Goal: Information Seeking & Learning: Understand process/instructions

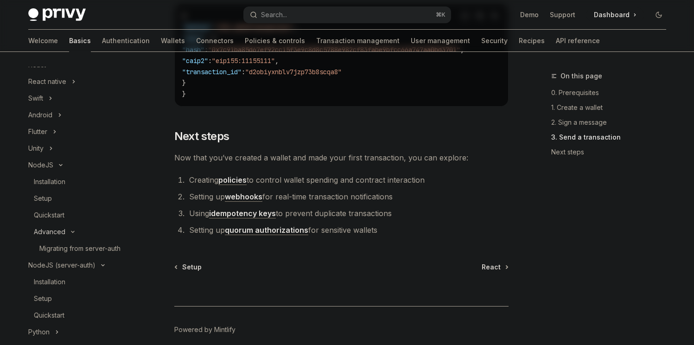
scroll to position [121, 0]
click at [53, 188] on div "Installation" at bounding box center [50, 184] width 32 height 11
click at [68, 181] on div "Installation" at bounding box center [84, 184] width 100 height 11
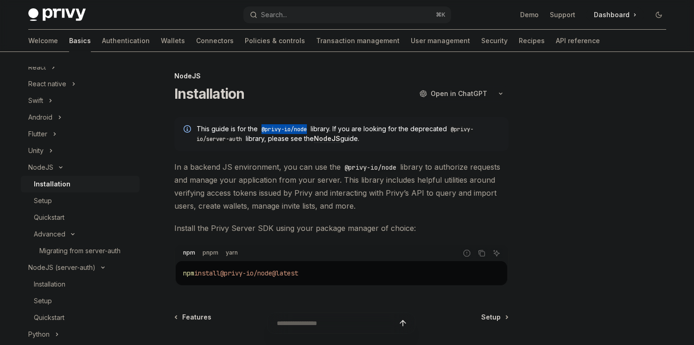
drag, startPoint x: 263, startPoint y: 130, endPoint x: 309, endPoint y: 132, distance: 46.0
click at [309, 132] on code "@privy-io/node" at bounding box center [284, 129] width 53 height 9
copy code "@privy-io/node"
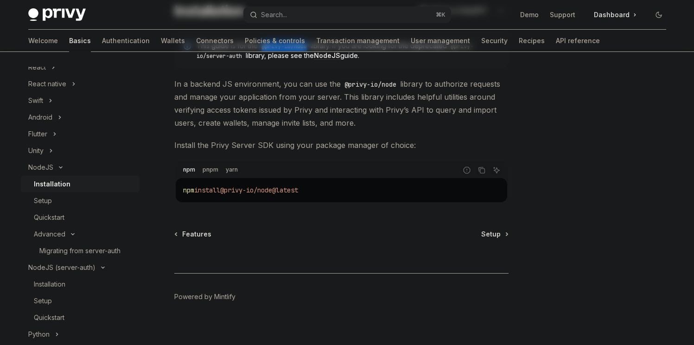
scroll to position [91, 0]
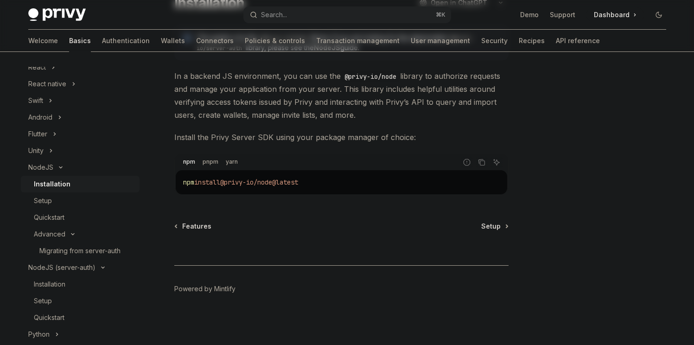
click at [206, 170] on div "npm install @privy-io/node@latest" at bounding box center [342, 182] width 332 height 24
click at [206, 168] on div "npm pnpm yarn" at bounding box center [317, 162] width 282 height 16
click at [75, 202] on div "Setup" at bounding box center [84, 200] width 100 height 11
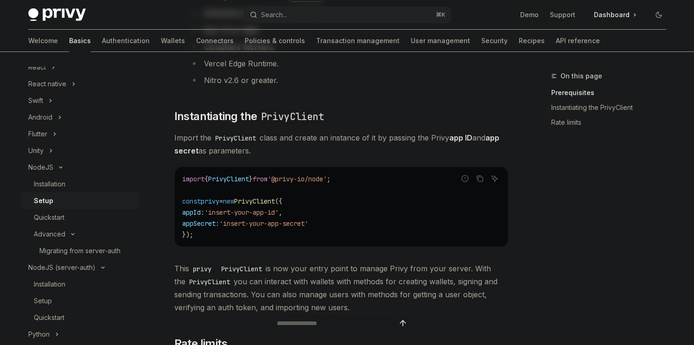
scroll to position [207, 0]
drag, startPoint x: 351, startPoint y: 180, endPoint x: 178, endPoint y: 179, distance: 173.0
click at [178, 179] on div "import { PrivyClient } from '@privy-io/node' ; const privy = new PrivyClient ({…" at bounding box center [342, 207] width 334 height 80
copy span "import { PrivyClient } from '@privy-io/node' ;"
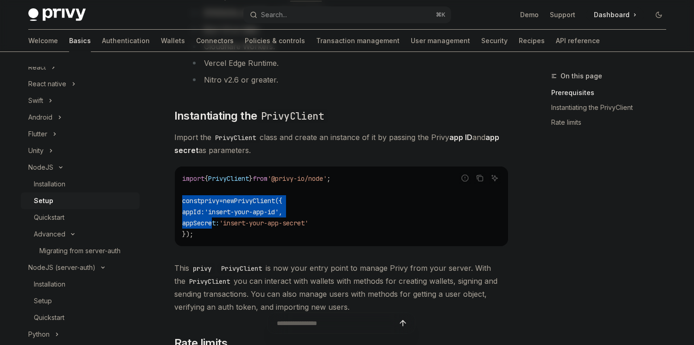
drag, startPoint x: 205, startPoint y: 223, endPoint x: 184, endPoint y: 204, distance: 28.6
click at [184, 204] on code "import { PrivyClient } from '@privy-io/node' ; const privy = new PrivyClient ({…" at bounding box center [341, 206] width 319 height 67
drag, startPoint x: 198, startPoint y: 226, endPoint x: 180, endPoint y: 202, distance: 30.4
click at [180, 202] on div "import { PrivyClient } from '@privy-io/node' ; const privy = new PrivyClient ({…" at bounding box center [342, 207] width 334 height 80
copy code "const privy = new PrivyClient ({ appId: 'insert-your-app-id' , appSecret: 'inse…"
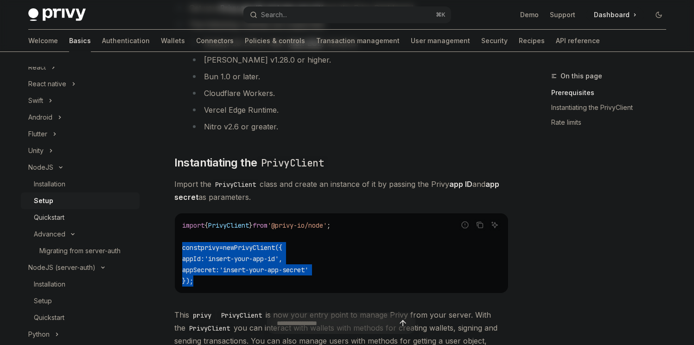
scroll to position [159, 0]
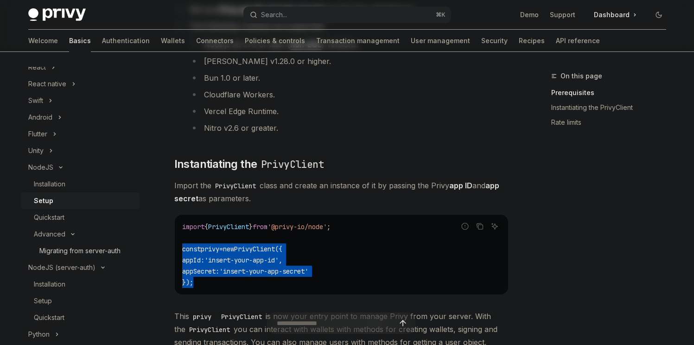
click at [77, 251] on div "Migrating from server-auth" at bounding box center [79, 250] width 81 height 11
type textarea "*"
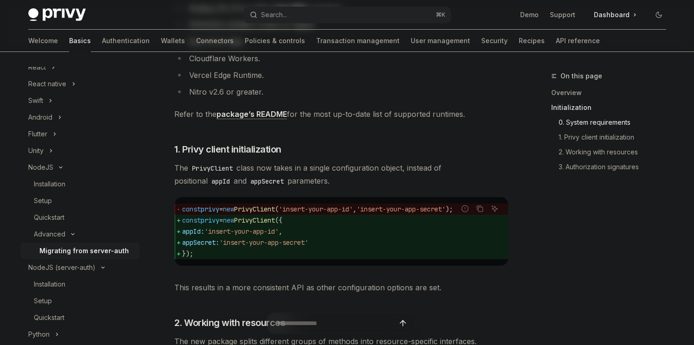
scroll to position [307, 0]
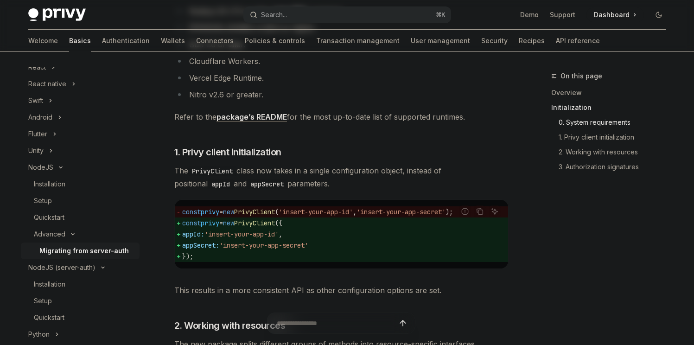
click at [276, 18] on div "Search..." at bounding box center [274, 14] width 26 height 11
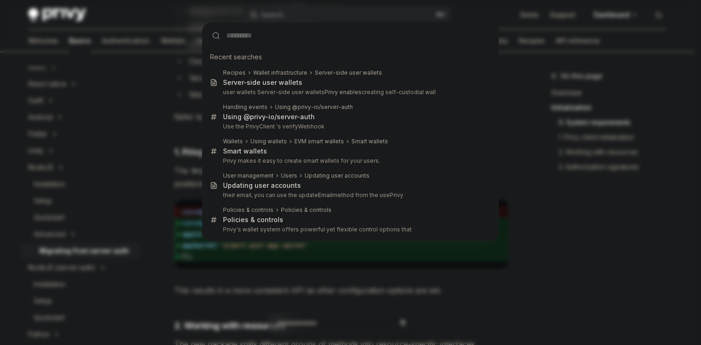
click at [579, 122] on div "Recent searches Recipes Wallet infrastructure Server-side user wallets Server-s…" at bounding box center [350, 172] width 701 height 345
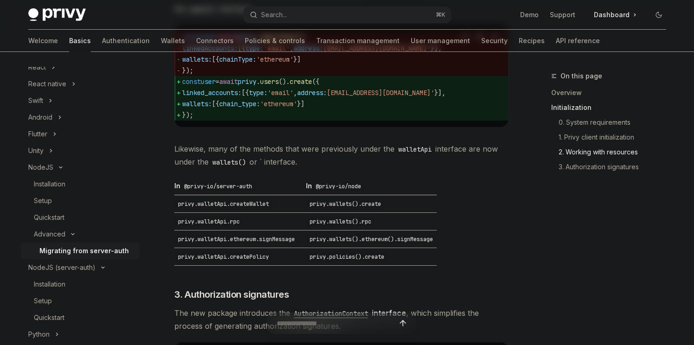
scroll to position [774, 0]
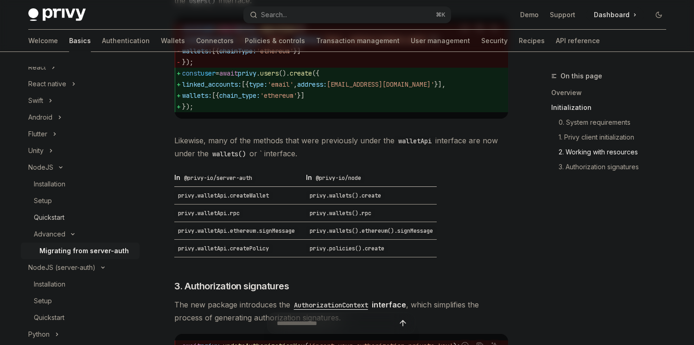
click at [58, 213] on div "Quickstart" at bounding box center [49, 217] width 31 height 11
type textarea "*"
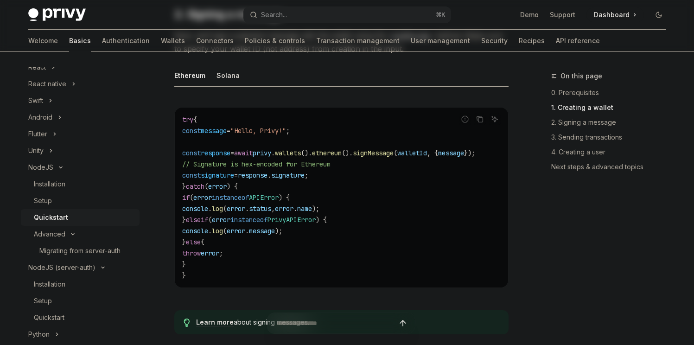
scroll to position [758, 0]
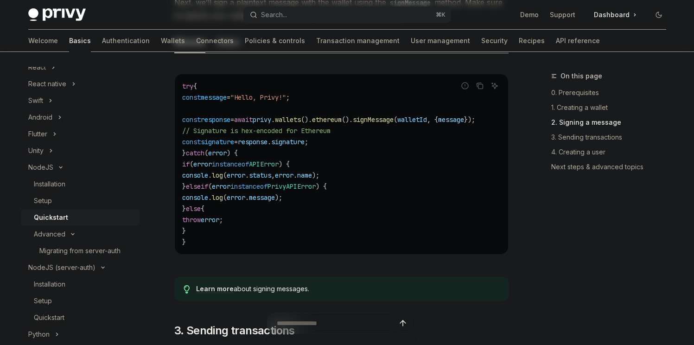
drag, startPoint x: 257, startPoint y: 255, endPoint x: 259, endPoint y: 247, distance: 8.0
click at [258, 252] on div "try { const message = "Hello, Privy!" ; const response = await privy . wallets …" at bounding box center [342, 164] width 334 height 180
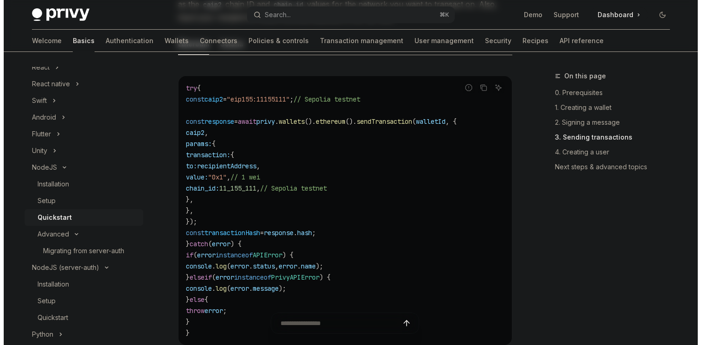
scroll to position [1349, 0]
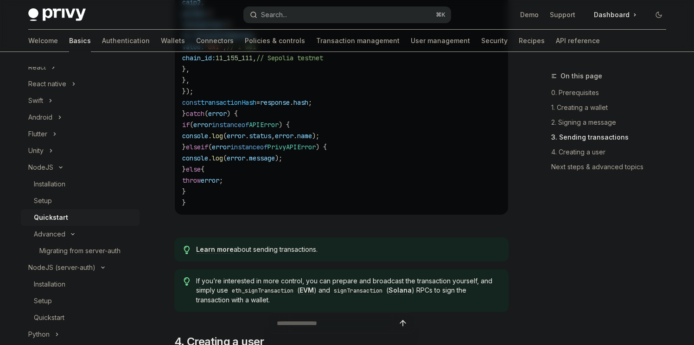
click at [284, 12] on div "Search..." at bounding box center [274, 14] width 26 height 11
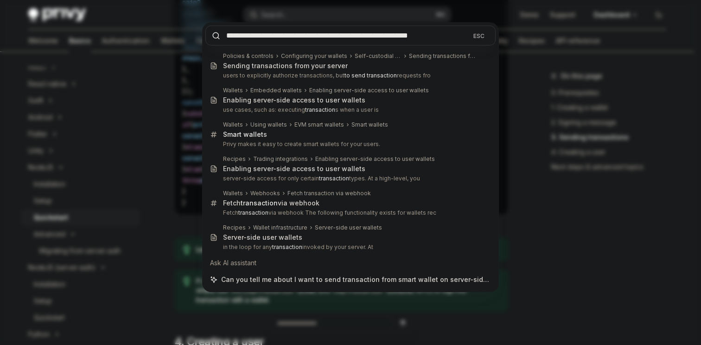
paste input "**********"
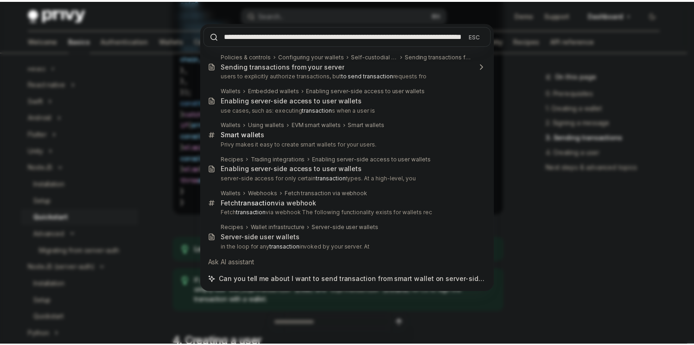
scroll to position [0, 44]
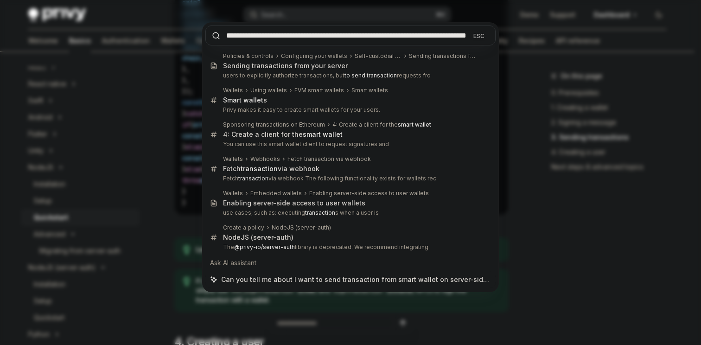
type input "**********"
type textarea "*"
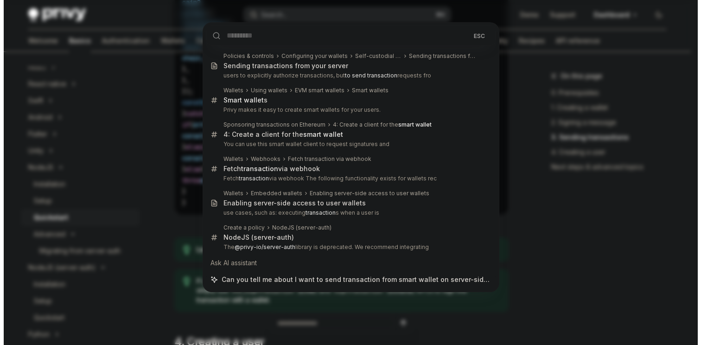
scroll to position [0, 0]
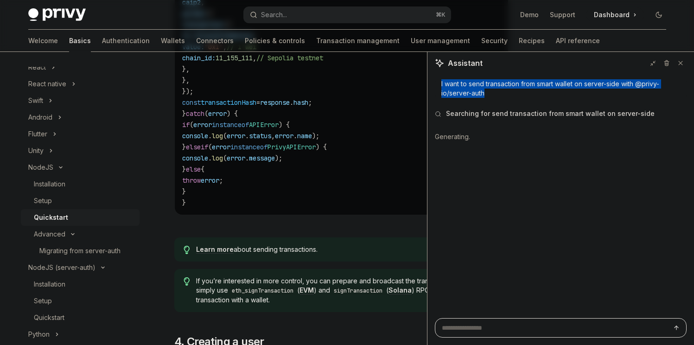
drag, startPoint x: 442, startPoint y: 84, endPoint x: 488, endPoint y: 98, distance: 48.3
click at [488, 98] on div "I want to send transaction from smart wallet on server-side with @privy-io/serv…" at bounding box center [561, 89] width 252 height 28
copy div "I want to send transaction from smart wallet on server-side with @privy-io/serv…"
type textarea "*"
click at [321, 6] on button "Search... ⌘ K" at bounding box center [348, 14] width 208 height 17
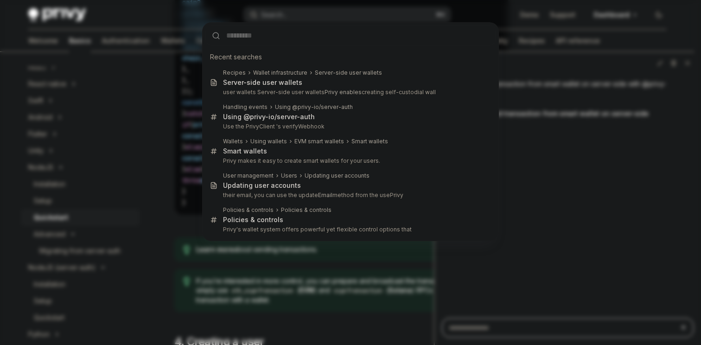
type input "**********"
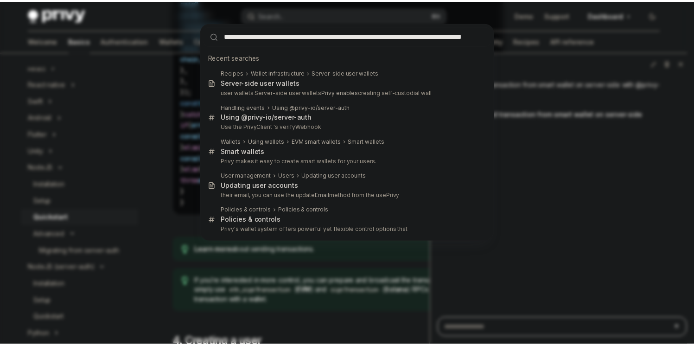
scroll to position [0, 44]
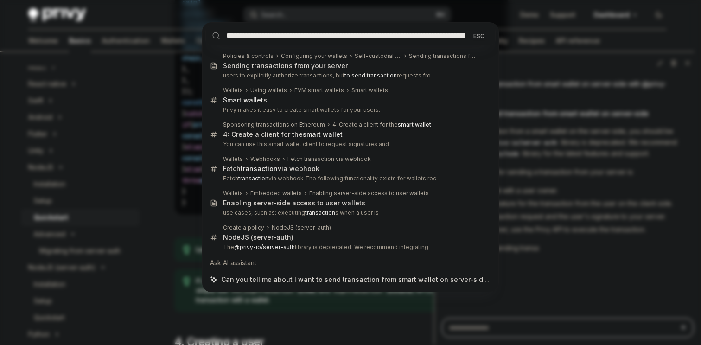
type textarea "*"
type input "**********"
click at [571, 211] on div "**********" at bounding box center [350, 172] width 701 height 345
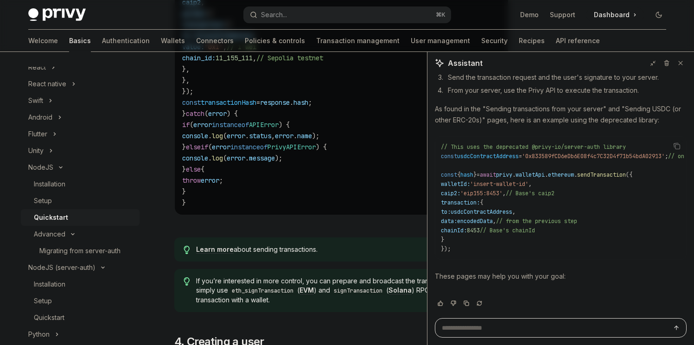
scroll to position [153, 0]
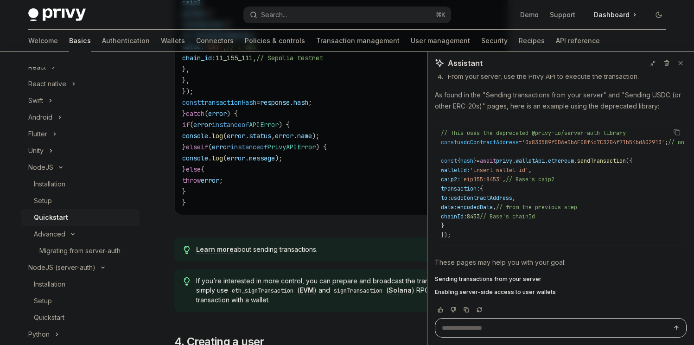
type textarea "*"
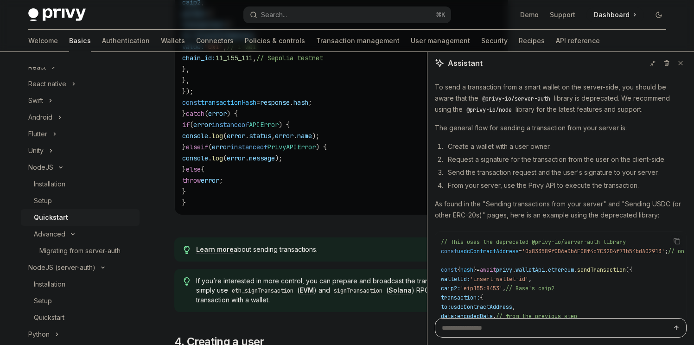
scroll to position [0, 0]
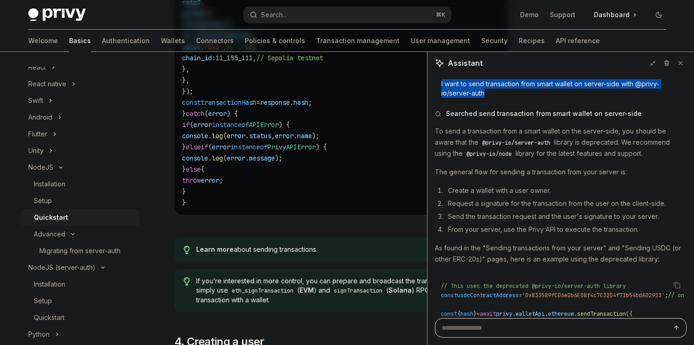
drag, startPoint x: 491, startPoint y: 93, endPoint x: 437, endPoint y: 86, distance: 54.3
click at [437, 86] on div "I want to send transaction from smart wallet on server-side with @privy-io/serv…" at bounding box center [561, 89] width 252 height 28
copy div "I want to send transaction from smart wallet on server-side with @privy-io/serv…"
